Goal: Use online tool/utility: Use online tool/utility

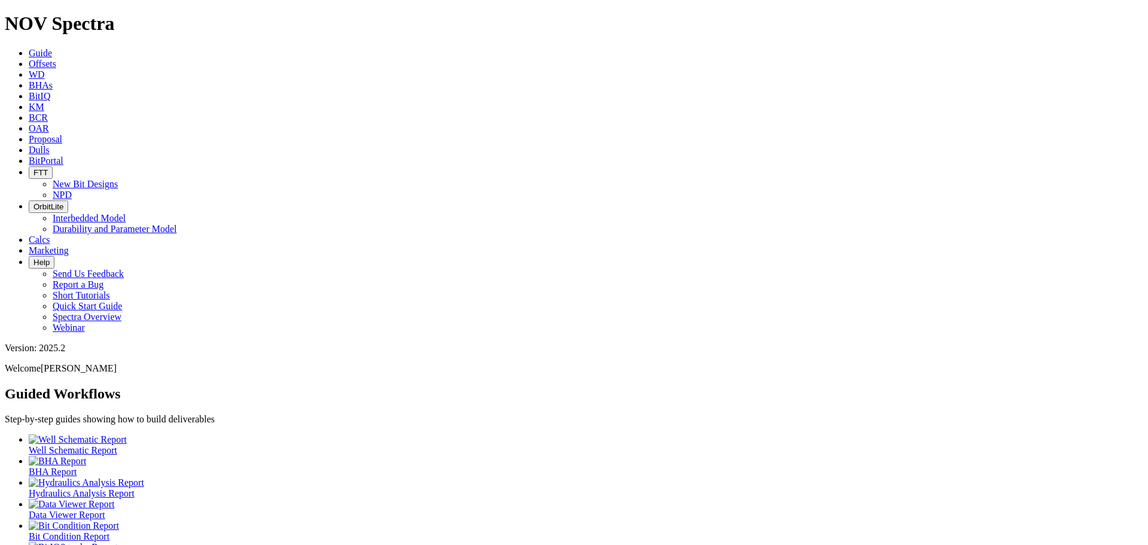
click at [29, 59] on icon at bounding box center [29, 64] width 0 height 10
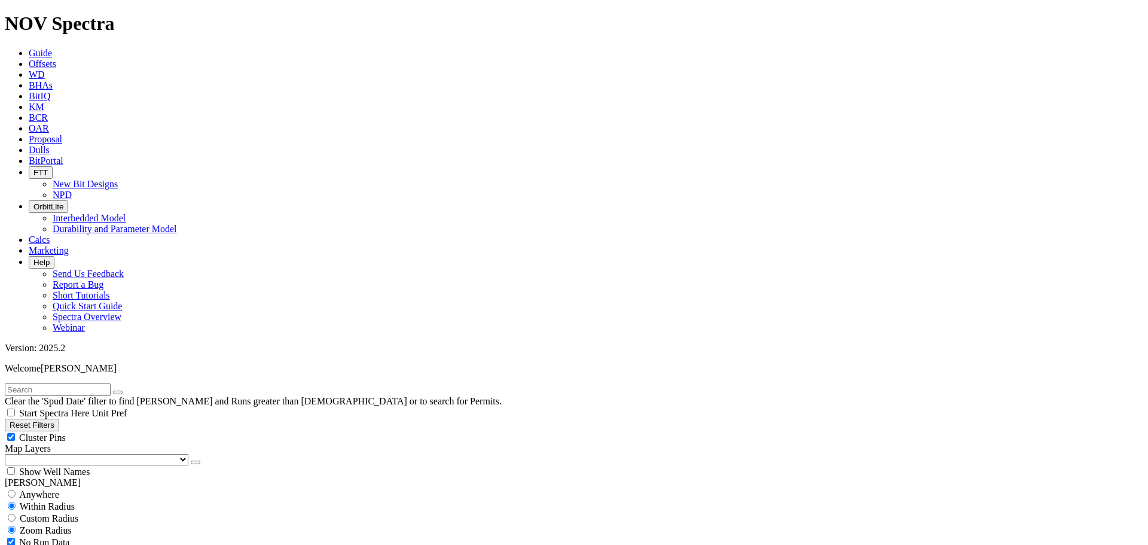
click at [74, 454] on select "US Counties [GEOGRAPHIC_DATA], [GEOGRAPHIC_DATA] [GEOGRAPHIC_DATA], [GEOGRAPHIC…" at bounding box center [97, 459] width 184 height 11
click at [9, 454] on select "US Counties [GEOGRAPHIC_DATA], [GEOGRAPHIC_DATA] [GEOGRAPHIC_DATA], [GEOGRAPHIC…" at bounding box center [97, 459] width 184 height 11
click at [103, 383] on input "text" at bounding box center [58, 389] width 106 height 13
type input "Driver C W10B"
click at [118, 392] on icon "button" at bounding box center [118, 392] width 0 height 0
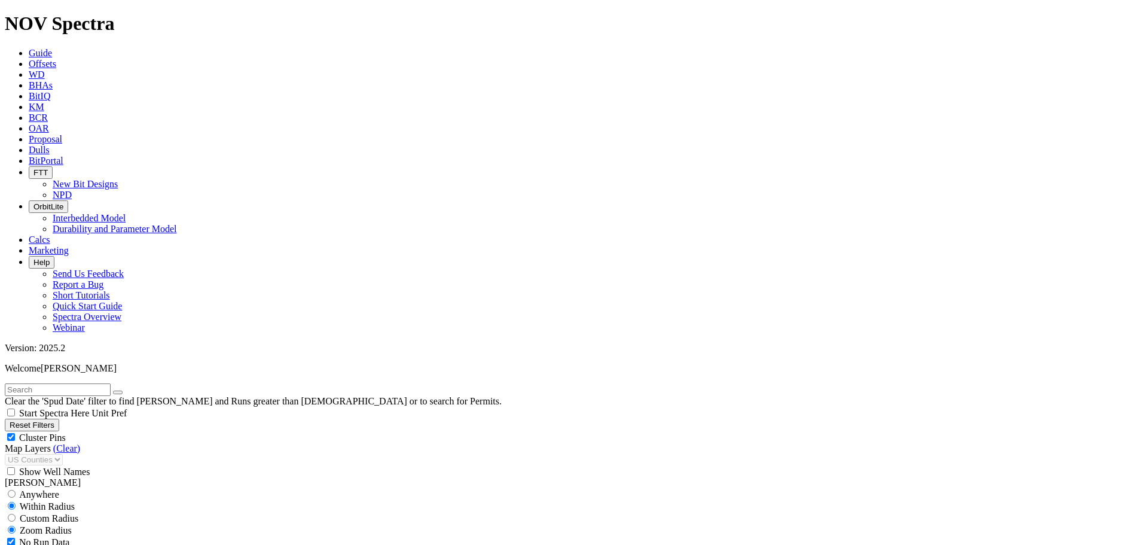
click at [100, 383] on input "text" at bounding box center [58, 389] width 106 height 13
type input "aldwell"
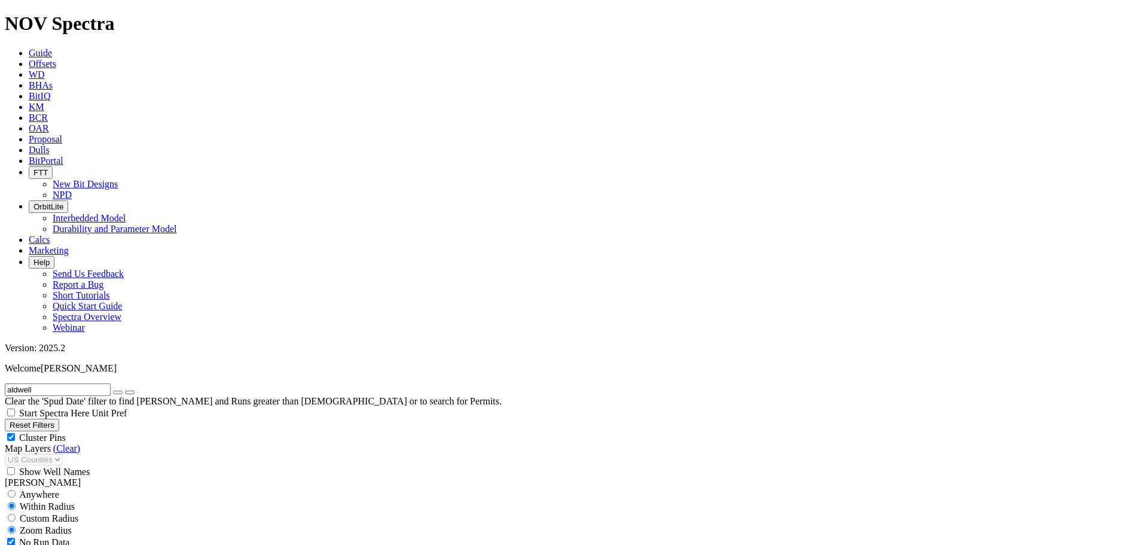
scroll to position [130, 0]
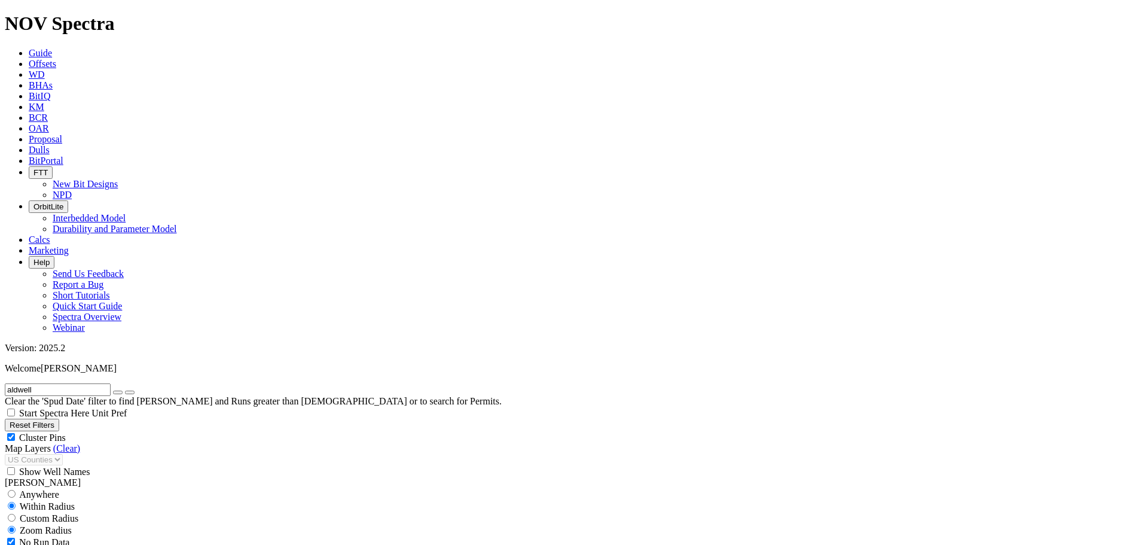
type input "[DATE]"
click at [118, 392] on icon "button" at bounding box center [118, 392] width 0 height 0
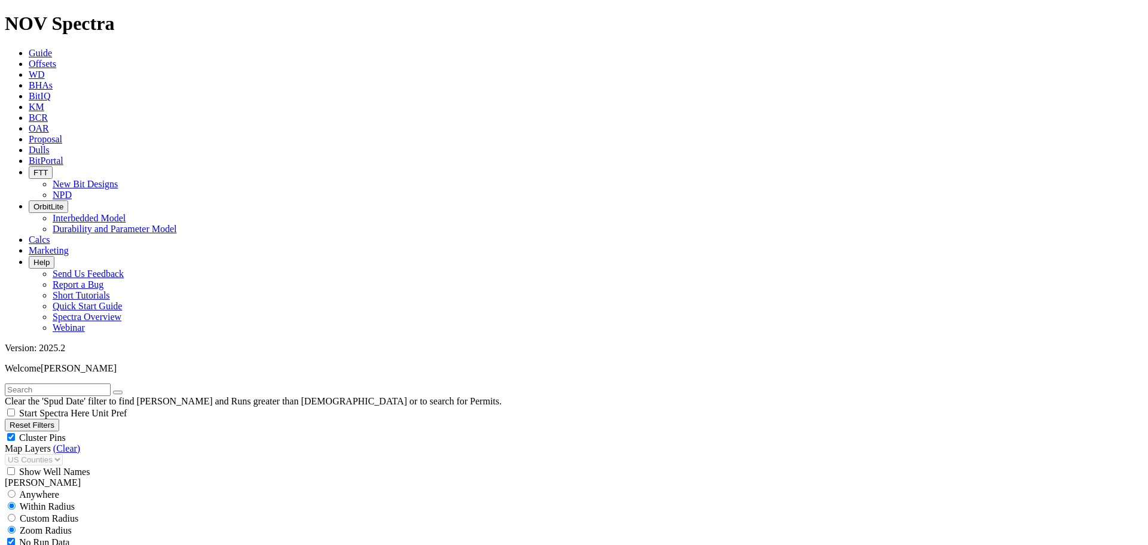
scroll to position [478, 0]
select select "8.75"
checkbox input "false"
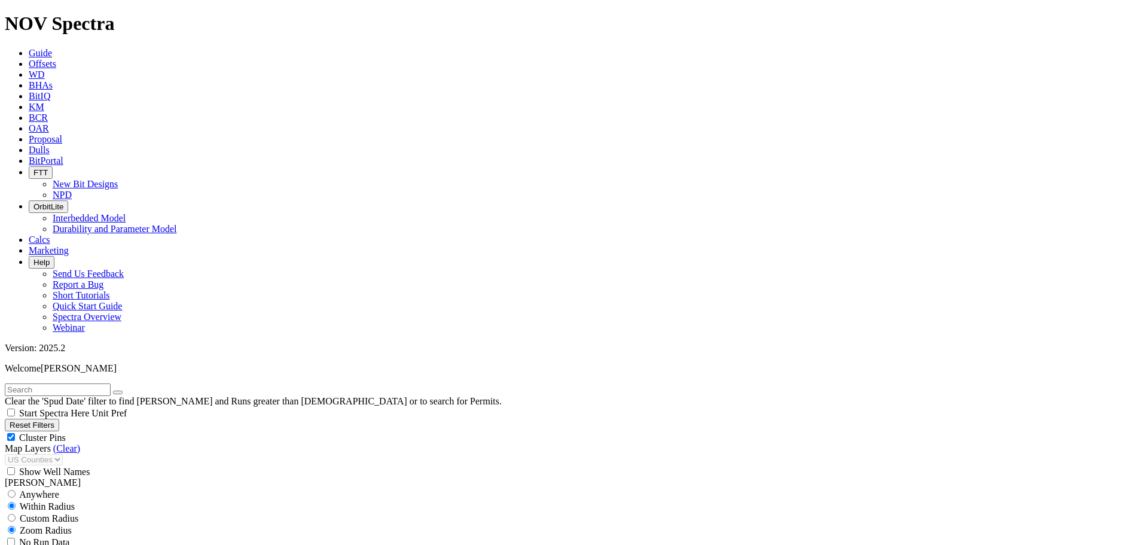
scroll to position [179, 0]
type input "7000"
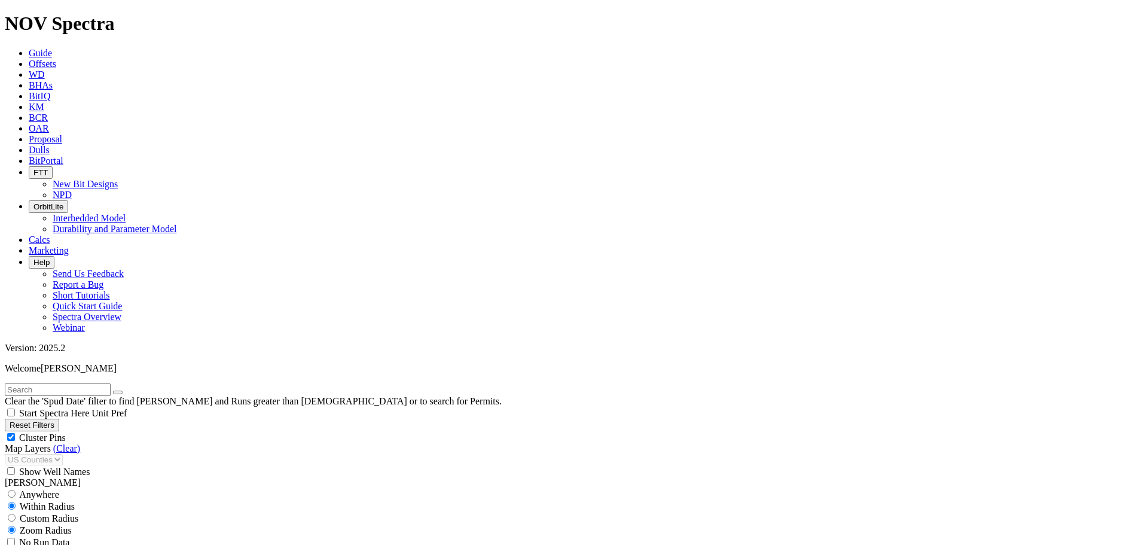
drag, startPoint x: 178, startPoint y: 436, endPoint x: 157, endPoint y: 438, distance: 21.0
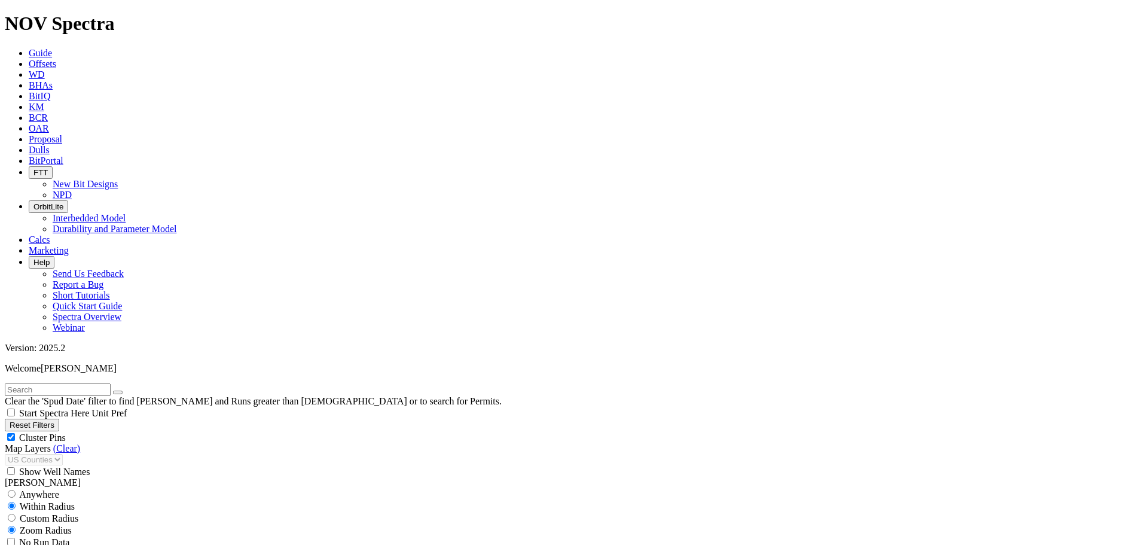
scroll to position [8470, 0]
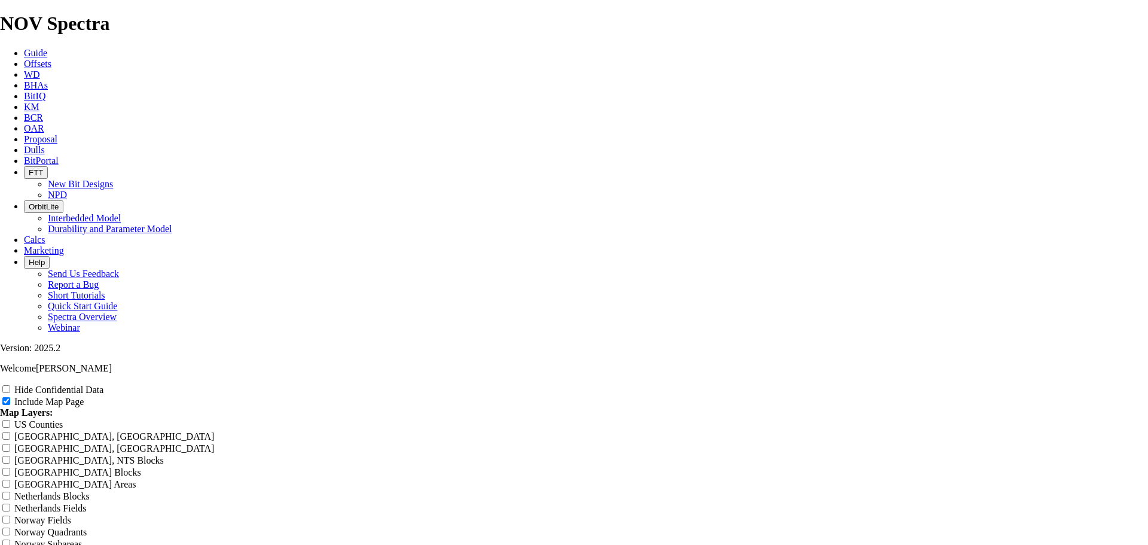
scroll to position [1495, 0]
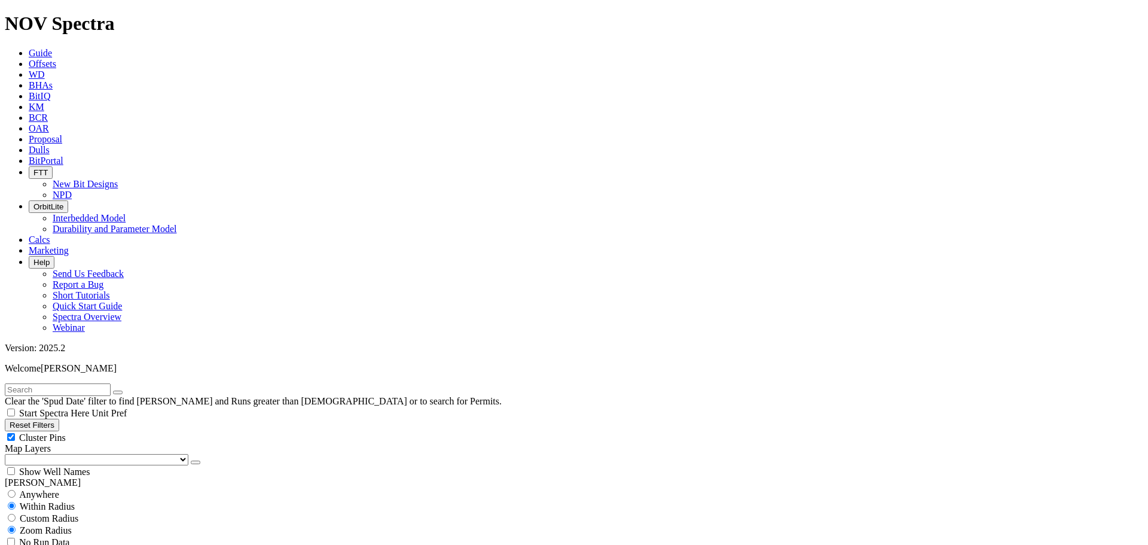
scroll to position [777, 0]
type input "8500"
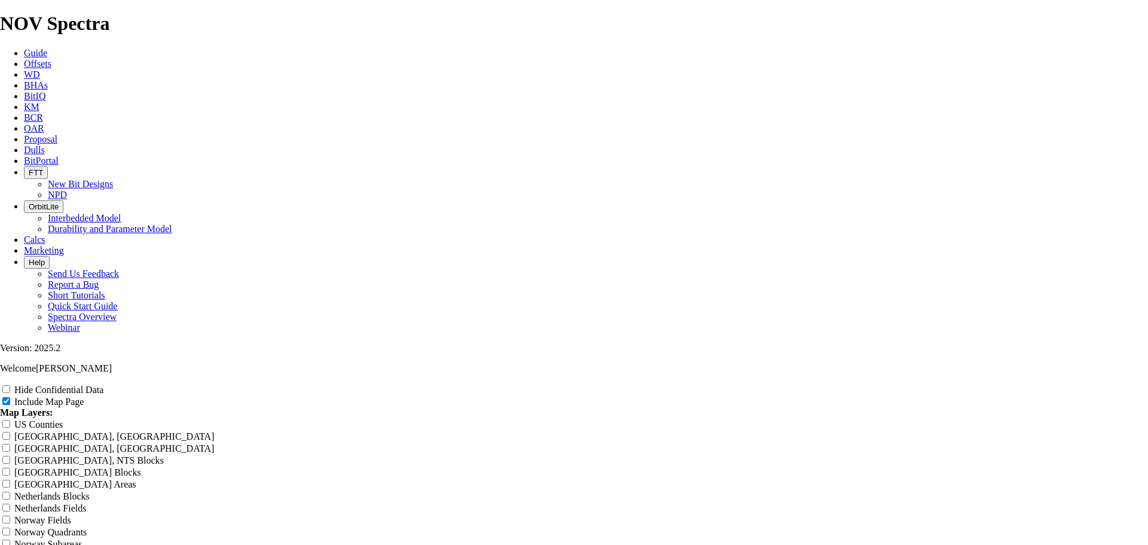
scroll to position [1554, 0]
drag, startPoint x: 58, startPoint y: 2, endPoint x: 200, endPoint y: 164, distance: 216.1
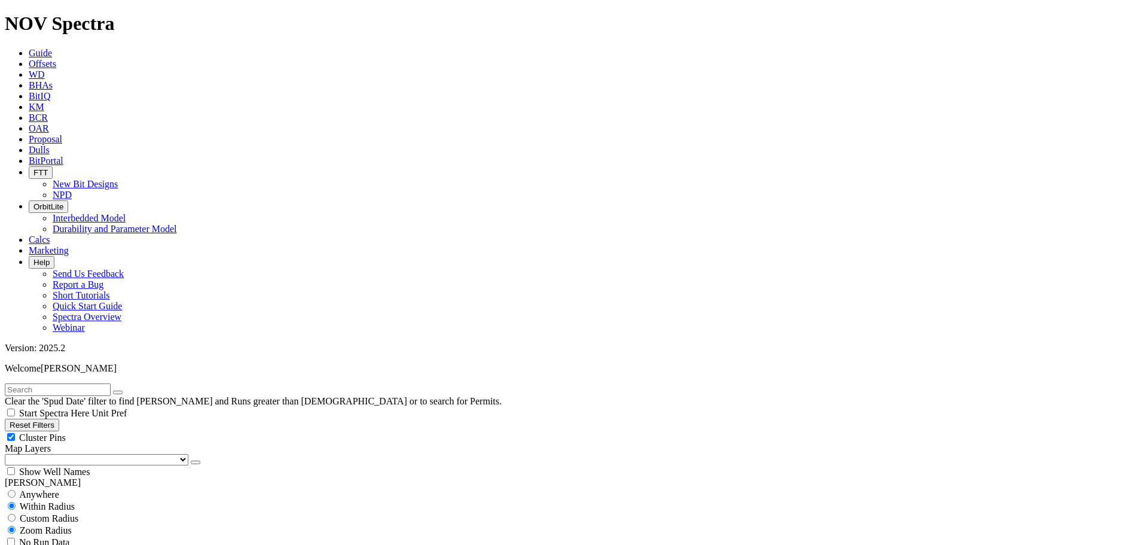
scroll to position [3575, 0]
click at [72, 454] on select "US Counties [GEOGRAPHIC_DATA], [GEOGRAPHIC_DATA] [GEOGRAPHIC_DATA], [GEOGRAPHIC…" at bounding box center [97, 459] width 184 height 11
click at [9, 454] on select "US Counties [GEOGRAPHIC_DATA], [GEOGRAPHIC_DATA] [GEOGRAPHIC_DATA], [GEOGRAPHIC…" at bounding box center [97, 459] width 184 height 11
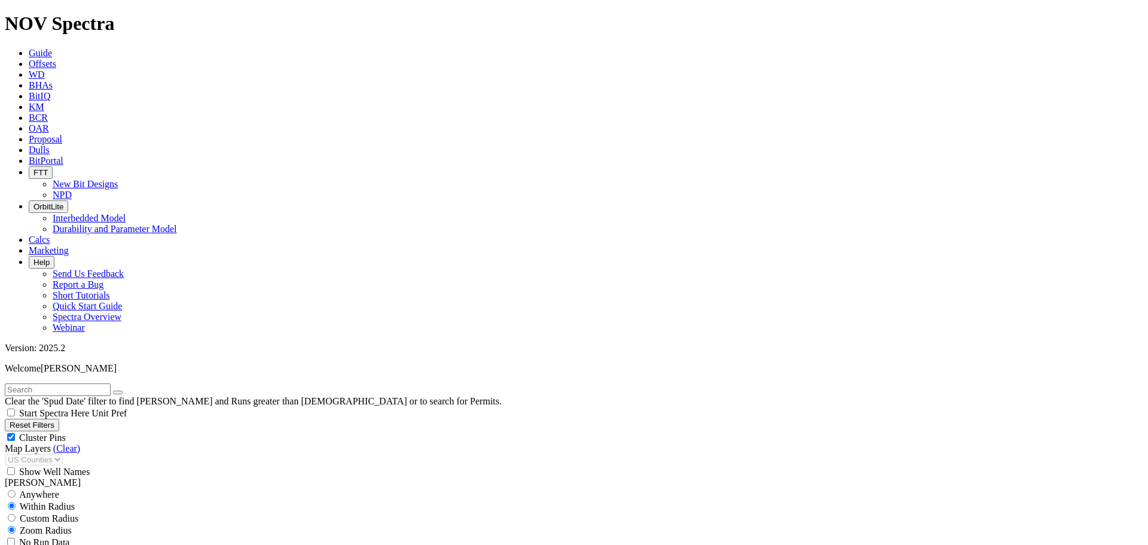
scroll to position [418, 0]
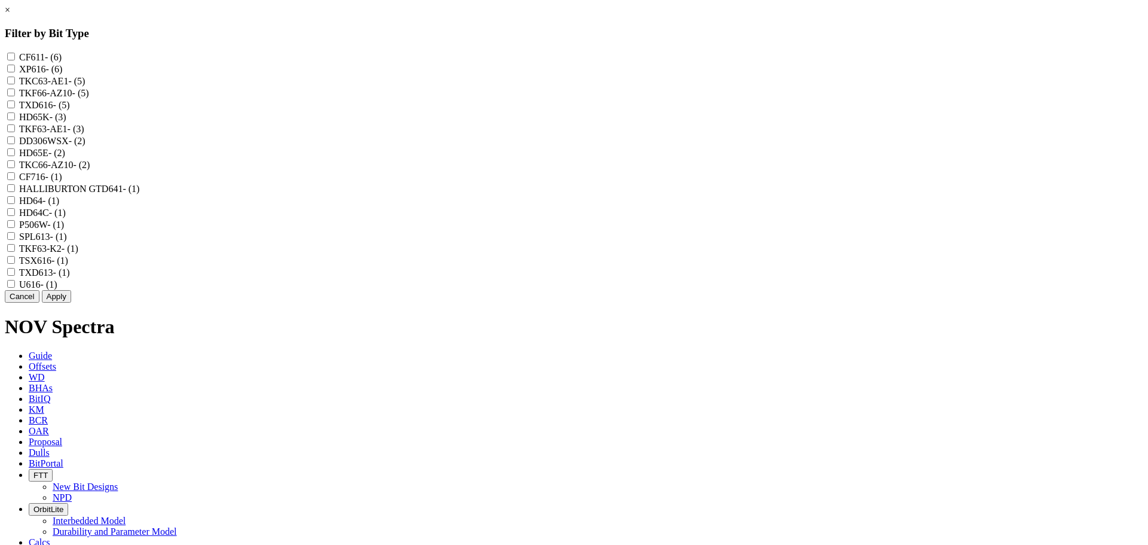
click at [15, 288] on input "U616 - (1)" at bounding box center [11, 284] width 8 height 8
checkbox input "true"
click at [15, 276] on input "TXD613 - (1)" at bounding box center [11, 272] width 8 height 8
checkbox input "true"
click at [15, 264] on input "TSX616 - (1)" at bounding box center [11, 260] width 8 height 8
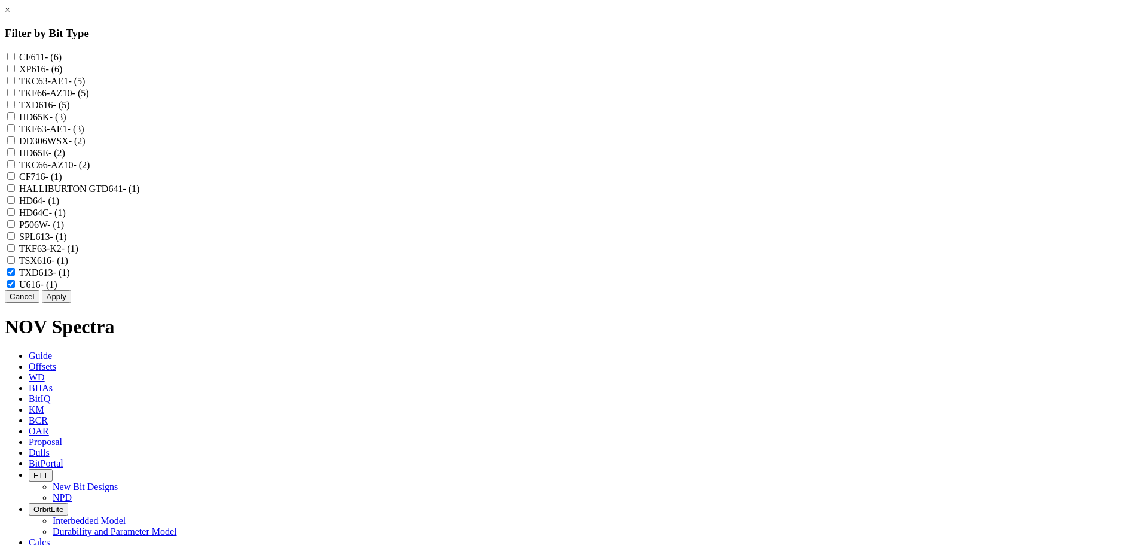
checkbox input "true"
click at [15, 252] on input "TKF63-K2 - (1)" at bounding box center [11, 248] width 8 height 8
checkbox input "true"
click at [15, 240] on input "SPL613 - (1)" at bounding box center [11, 236] width 8 height 8
checkbox input "true"
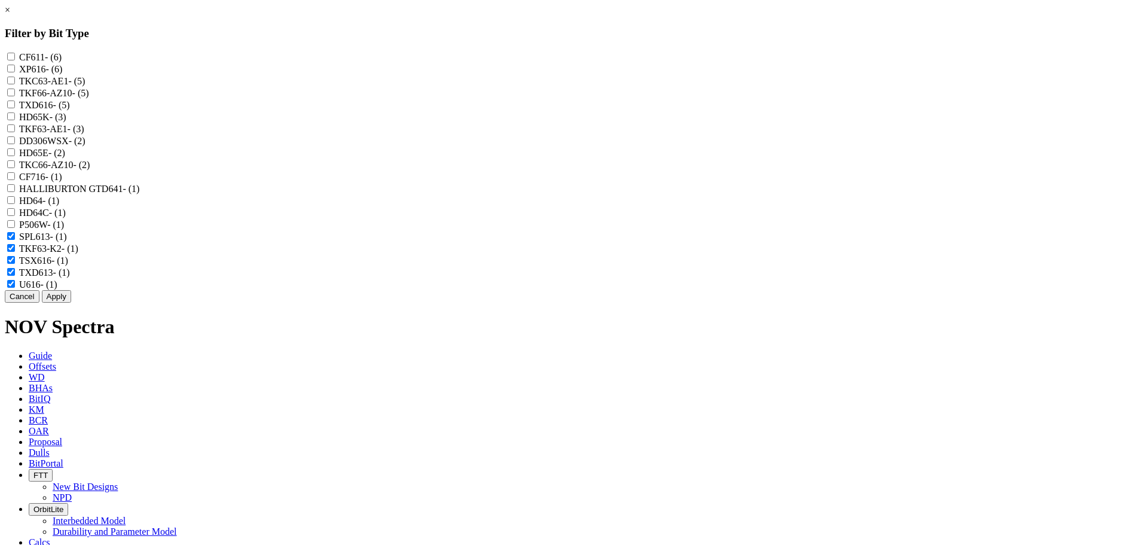
click at [15, 252] on input "TKF63-K2 - (1)" at bounding box center [11, 248] width 8 height 8
checkbox input "false"
click at [15, 240] on input "SPL613 - (1)" at bounding box center [11, 236] width 8 height 8
checkbox input "false"
click at [15, 228] on input "P506W - (1)" at bounding box center [11, 224] width 8 height 8
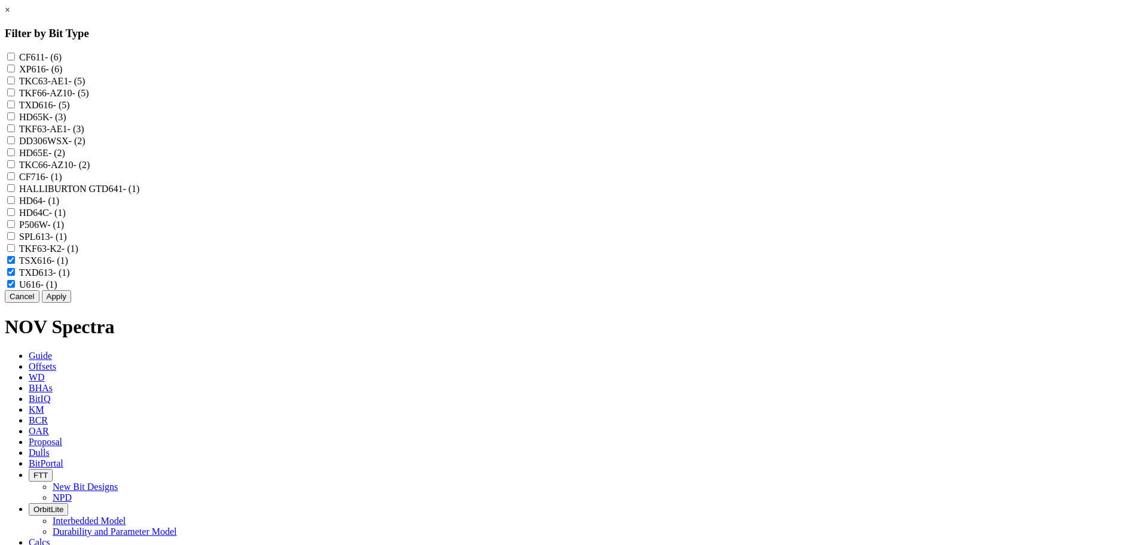
checkbox input "true"
click at [15, 72] on input "XP616 - (6)" at bounding box center [11, 69] width 8 height 8
checkbox input "true"
click at [15, 96] on input "TKF66-AZ10 - (5)" at bounding box center [11, 92] width 8 height 8
checkbox input "true"
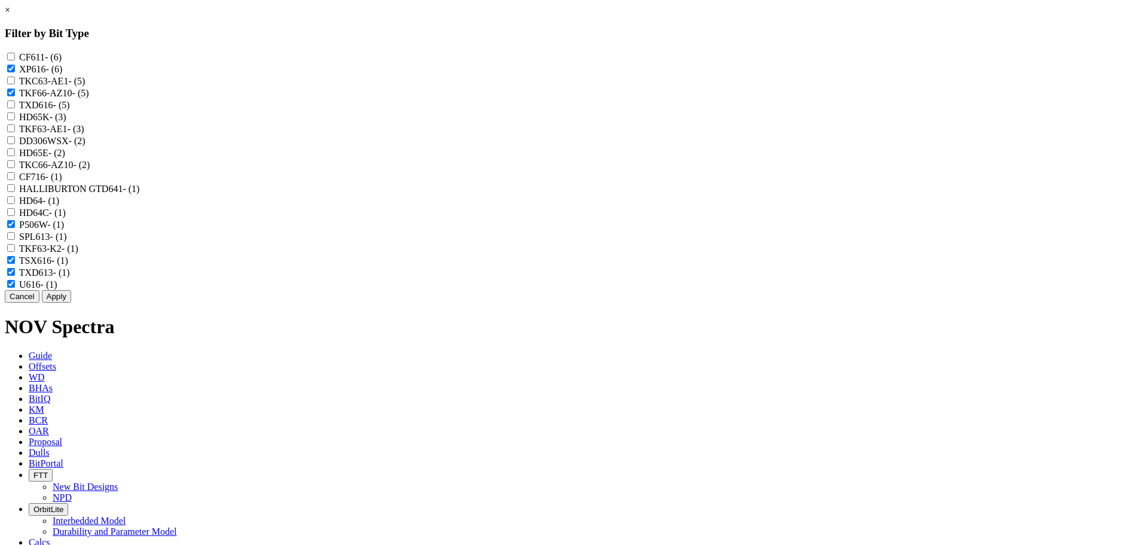
click at [15, 108] on input "TXD616 - (5)" at bounding box center [11, 104] width 8 height 8
checkbox input "true"
click at [15, 120] on input "HD65K - (3)" at bounding box center [11, 116] width 8 height 8
checkbox input "true"
click at [15, 156] on input "HD65E - (2)" at bounding box center [11, 152] width 8 height 8
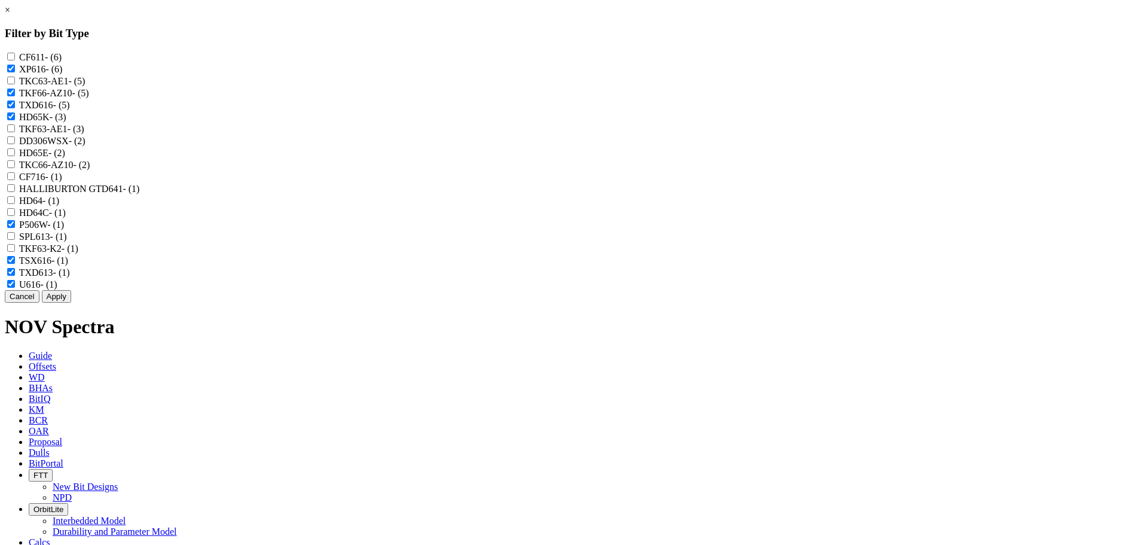
checkbox input "true"
click at [15, 168] on input "TKC66-AZ10 - (2)" at bounding box center [11, 164] width 8 height 8
checkbox input "true"
click at [15, 180] on input "CF716 - (1)" at bounding box center [11, 176] width 8 height 8
checkbox input "true"
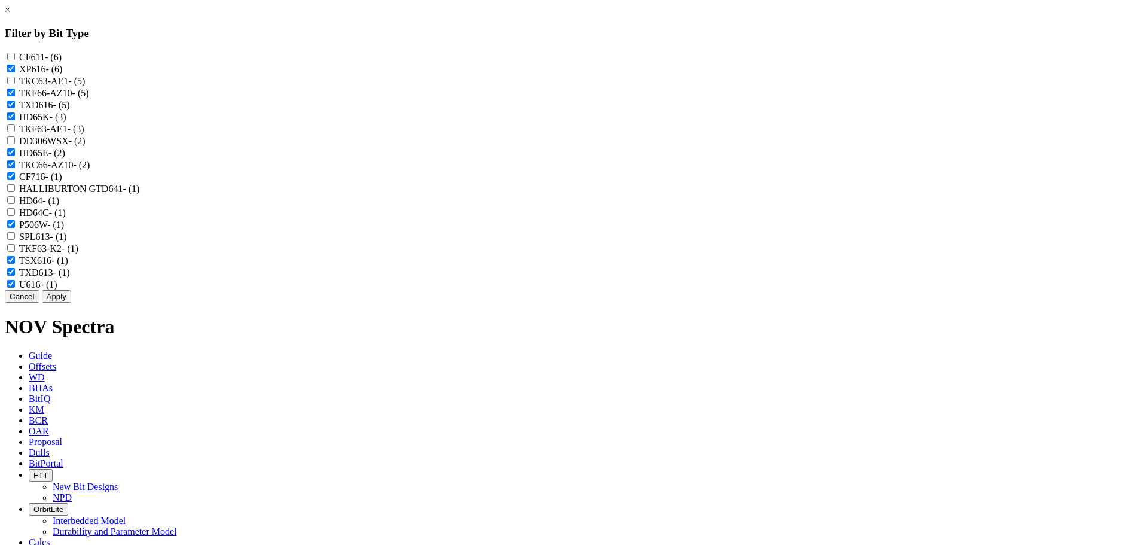
click at [71, 303] on button "Apply" at bounding box center [56, 296] width 29 height 13
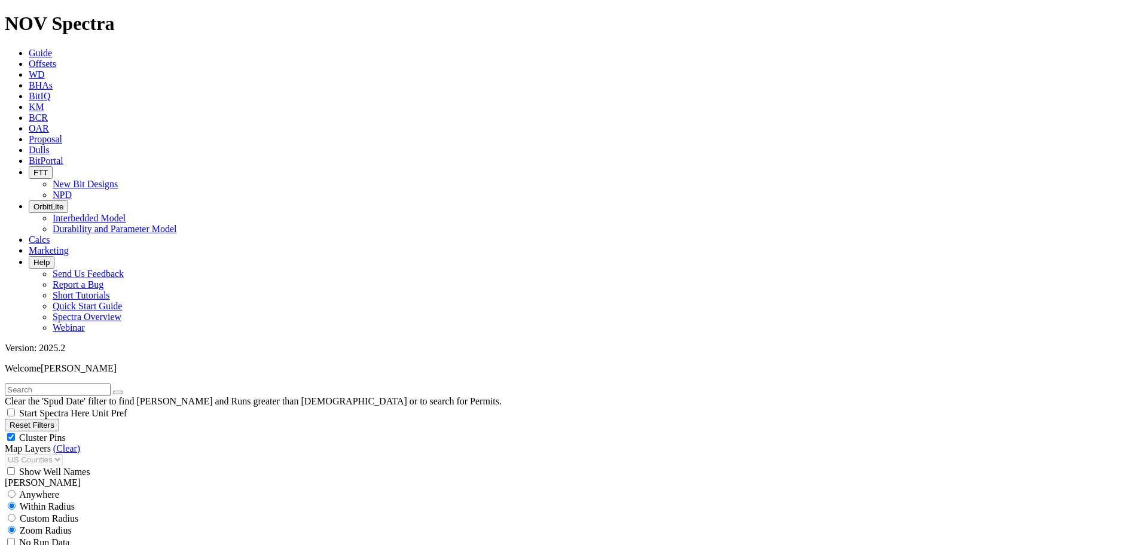
scroll to position [2605, 0]
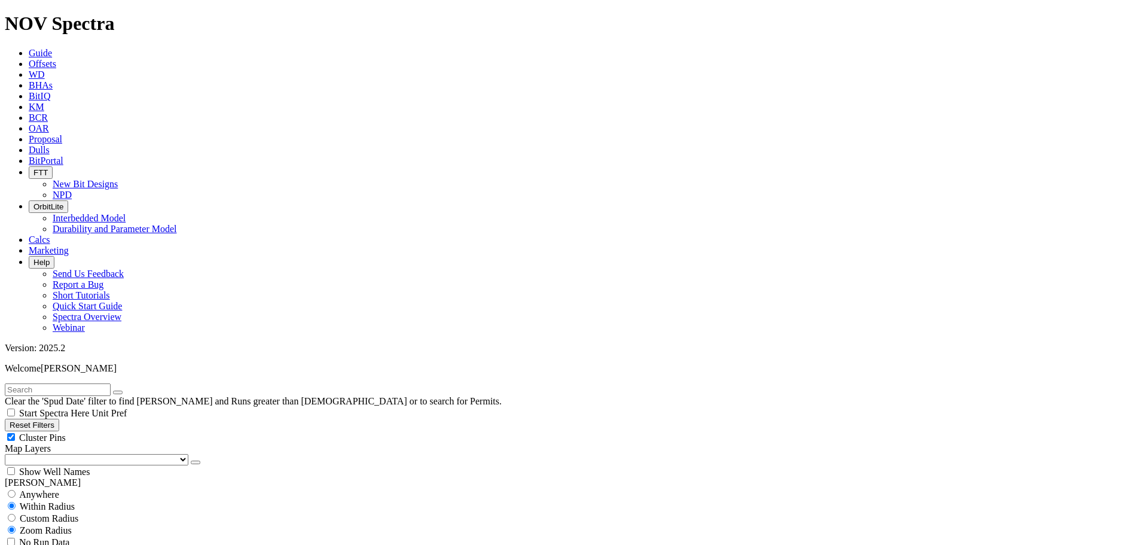
type input "[DATE]"
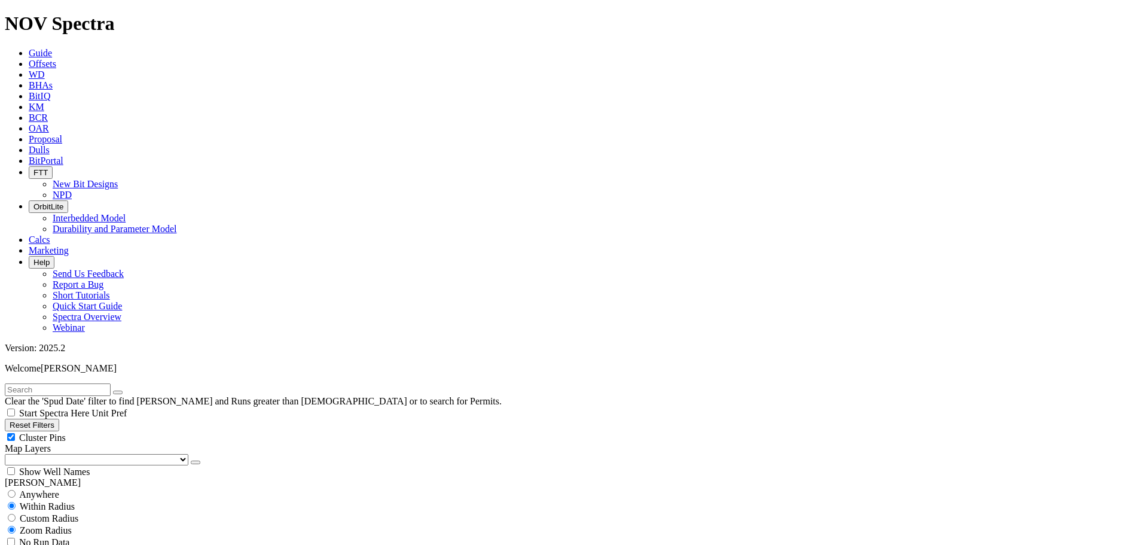
scroll to position [837, 0]
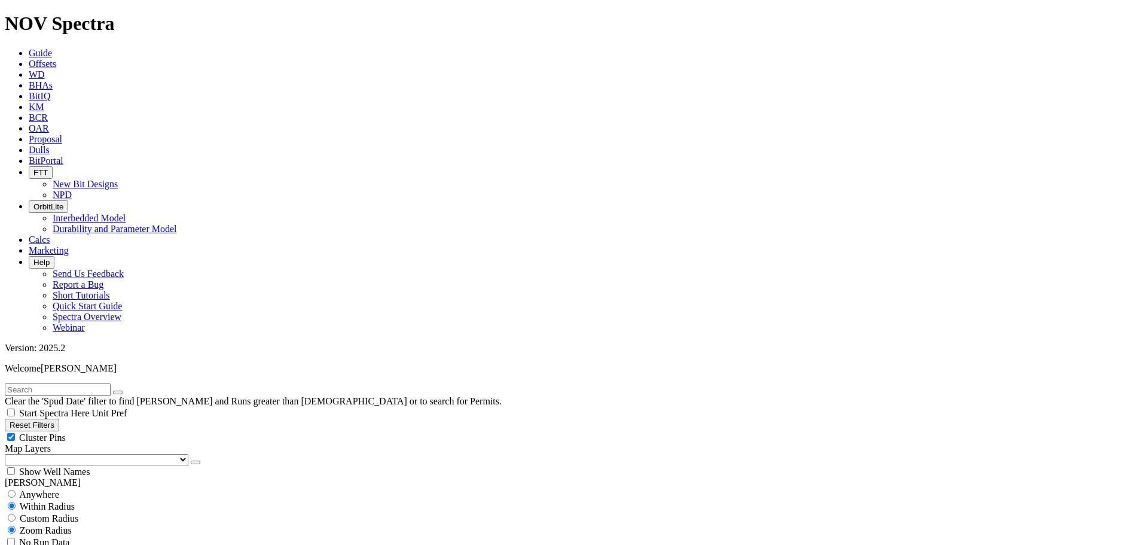
scroll to position [220, 0]
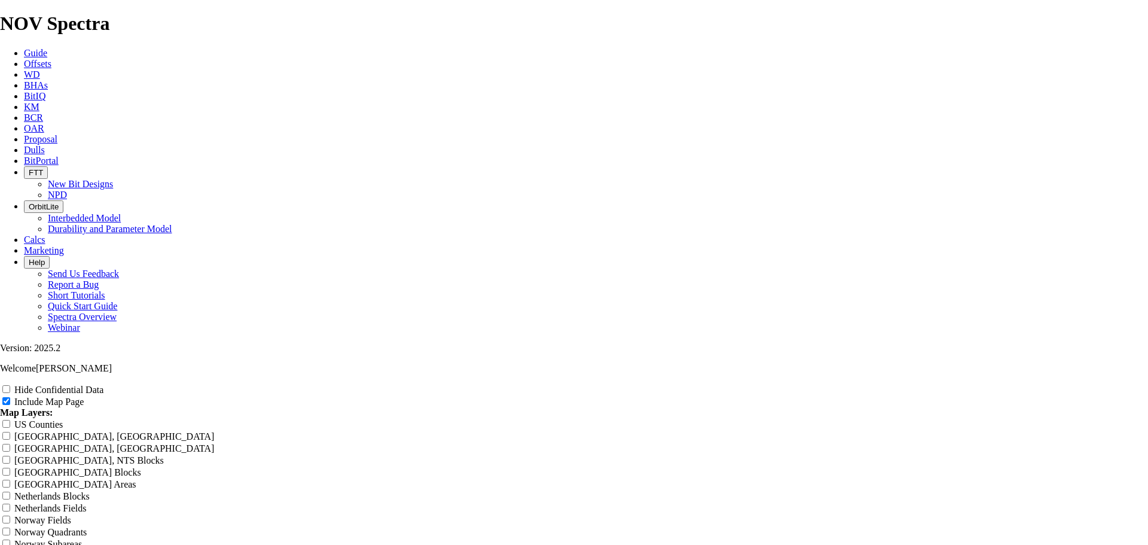
scroll to position [1495, 0]
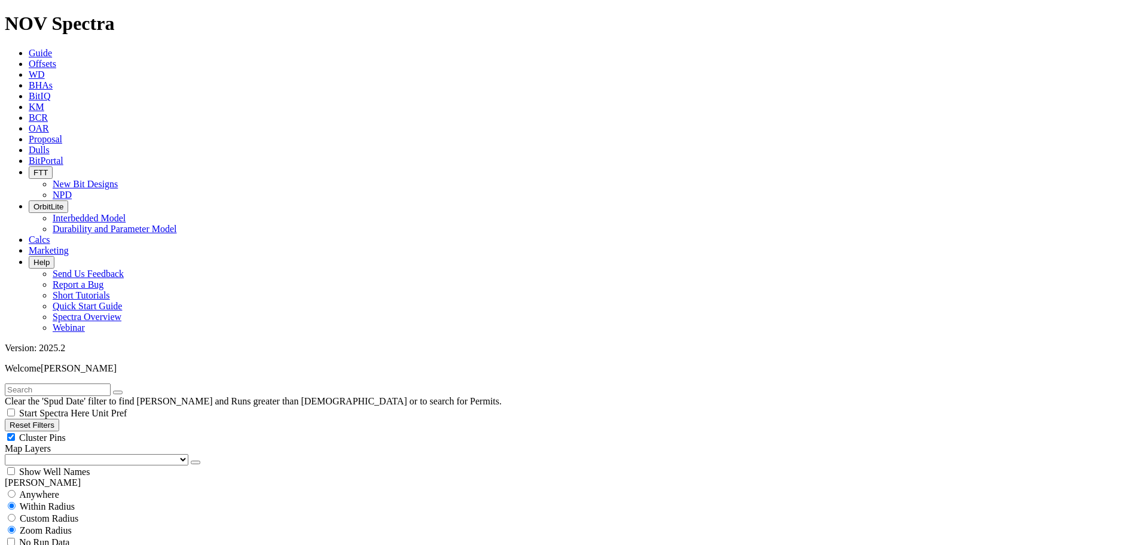
scroll to position [658, 0]
type input "4000"
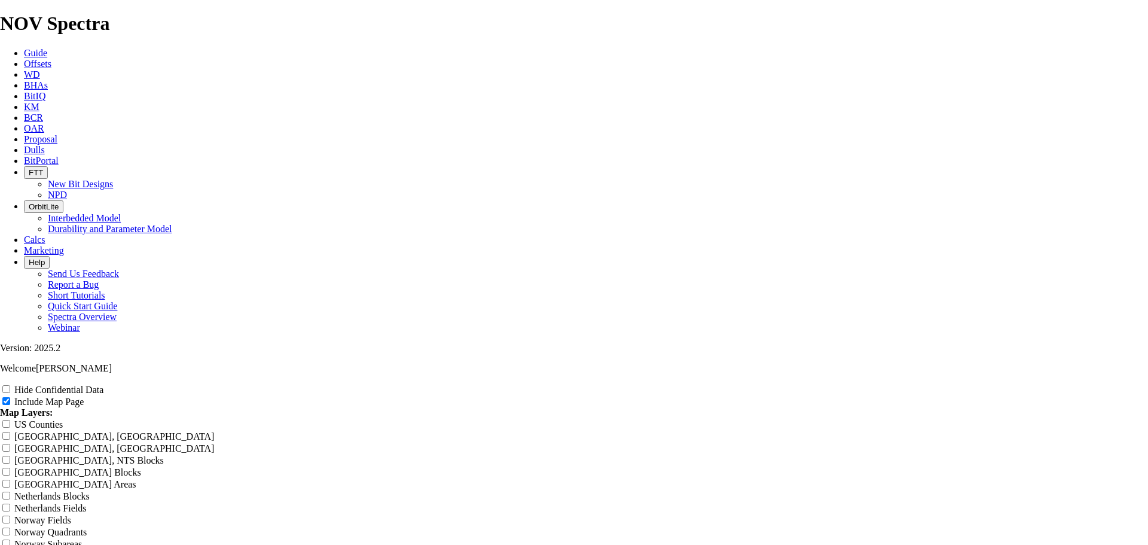
scroll to position [1853, 0]
